Goal: Navigation & Orientation: Find specific page/section

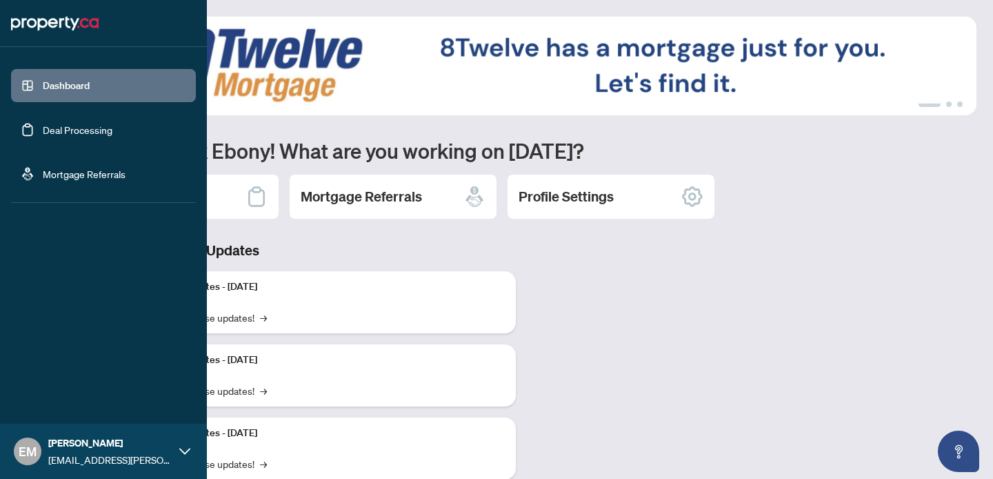
click at [43, 131] on link "Deal Processing" at bounding box center [78, 129] width 70 height 12
